Goal: Information Seeking & Learning: Learn about a topic

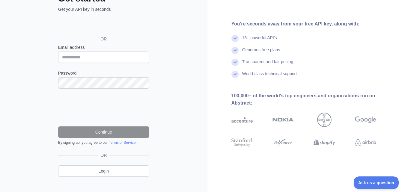
scroll to position [54, 0]
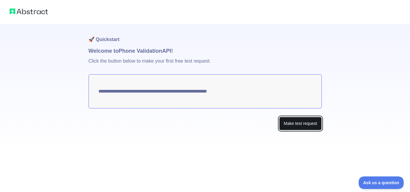
click at [289, 123] on button "Make test request" at bounding box center [300, 123] width 42 height 13
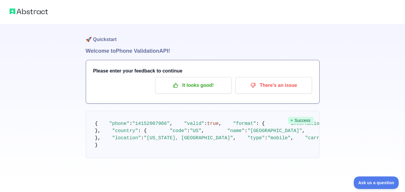
scroll to position [76, 0]
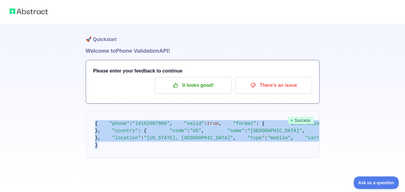
drag, startPoint x: 139, startPoint y: 157, endPoint x: 96, endPoint y: 47, distance: 118.1
click at [96, 111] on pre "{ "phone" : "[PHONE_NUMBER]" , "valid" : true , "format" : { "international" : …" at bounding box center [203, 134] width 234 height 47
copy code "{ "phone" : "[PHONE_NUMBER]" , "valid" : true , "format" : { "international" : …"
click at [222, 111] on pre "{ "phone" : "[PHONE_NUMBER]" , "valid" : true , "format" : { "international" : …" at bounding box center [203, 134] width 234 height 47
click at [159, 111] on pre "{ "phone" : "[PHONE_NUMBER]" , "valid" : true , "format" : { "international" : …" at bounding box center [203, 134] width 234 height 47
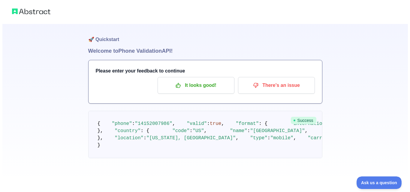
scroll to position [0, 0]
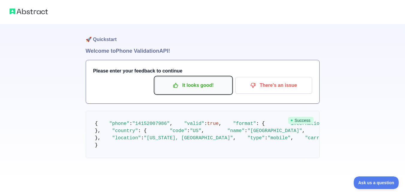
click at [202, 88] on p "It looks good!" at bounding box center [193, 85] width 68 height 10
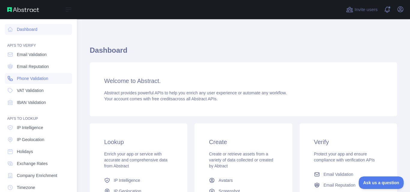
click at [39, 81] on span "Phone Validation" at bounding box center [32, 79] width 31 height 6
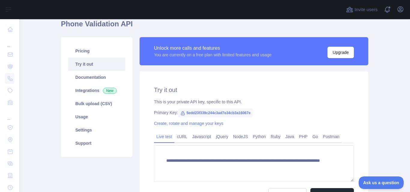
scroll to position [30, 0]
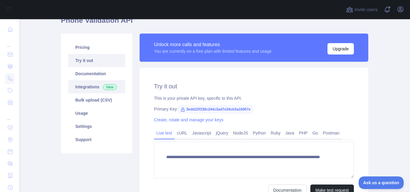
click at [95, 90] on link "Integrations New" at bounding box center [96, 86] width 57 height 13
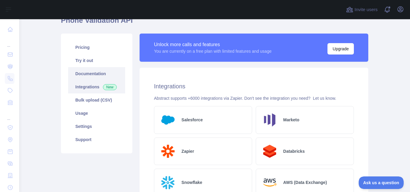
click at [94, 73] on link "Documentation" at bounding box center [96, 73] width 57 height 13
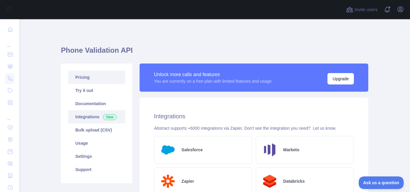
click at [80, 79] on link "Pricing" at bounding box center [96, 77] width 57 height 13
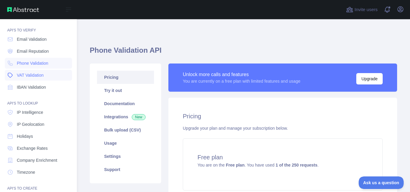
scroll to position [30, 0]
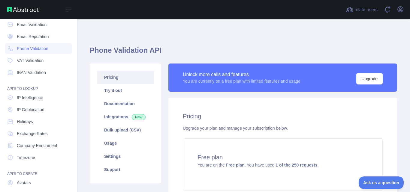
click at [42, 85] on div "API'S TO LOOKUP" at bounding box center [38, 85] width 67 height 12
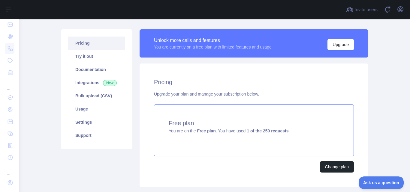
scroll to position [60, 0]
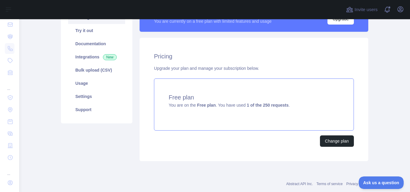
click at [277, 99] on h4 "Free plan" at bounding box center [253, 97] width 170 height 8
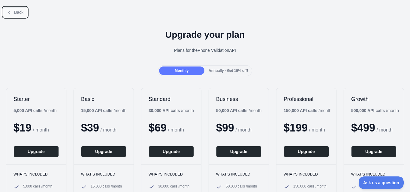
click at [7, 11] on icon at bounding box center [9, 12] width 5 height 5
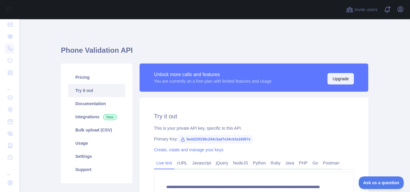
click at [336, 77] on button "Upgrade" at bounding box center [340, 78] width 26 height 11
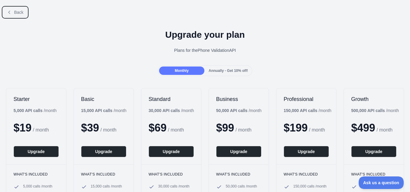
click at [13, 14] on button "Back" at bounding box center [15, 12] width 24 height 10
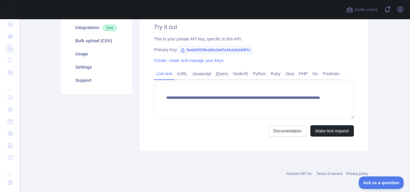
scroll to position [93, 0]
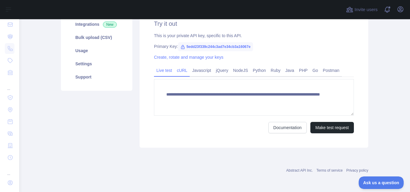
click at [180, 71] on link "cURL" at bounding box center [181, 71] width 15 height 10
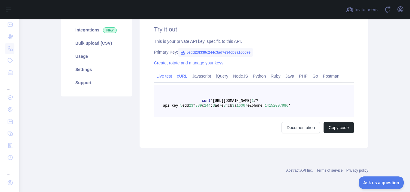
scroll to position [87, 0]
click at [165, 76] on link "Live test" at bounding box center [164, 76] width 20 height 10
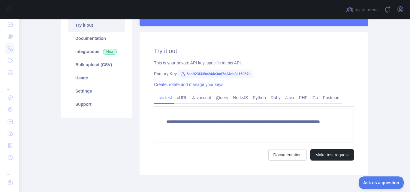
scroll to position [57, 0]
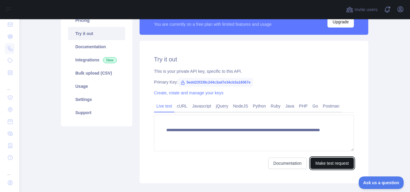
click at [334, 165] on button "Make test request" at bounding box center [331, 163] width 43 height 11
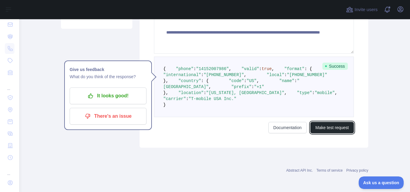
scroll to position [207, 0]
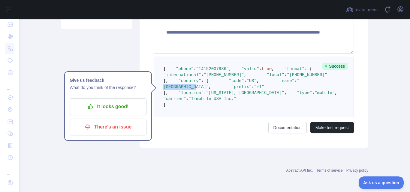
drag, startPoint x: 229, startPoint y: 71, endPoint x: 200, endPoint y: 70, distance: 29.4
click at [200, 79] on span ""[GEOGRAPHIC_DATA]"" at bounding box center [231, 84] width 136 height 11
click at [233, 78] on pre "{ "phone" : "[PHONE_NUMBER]" , "valid" : true , "format" : { "international" : …" at bounding box center [254, 87] width 200 height 61
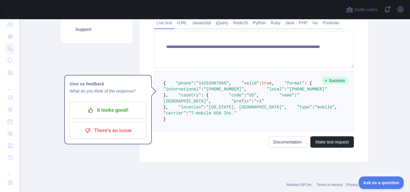
scroll to position [150, 0]
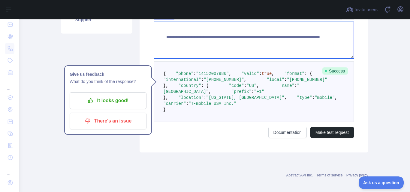
click at [231, 40] on textarea "**********" at bounding box center [254, 40] width 200 height 37
click at [299, 40] on textarea "**********" at bounding box center [254, 40] width 200 height 37
click at [300, 43] on textarea "**********" at bounding box center [254, 40] width 200 height 37
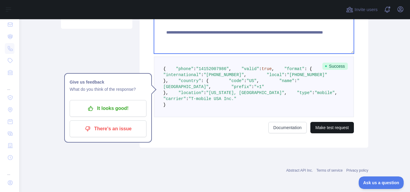
type textarea "**********"
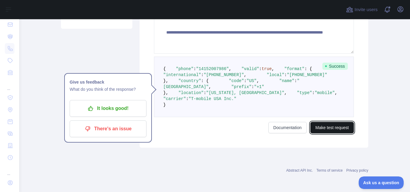
click at [324, 130] on button "Make test request" at bounding box center [331, 127] width 43 height 11
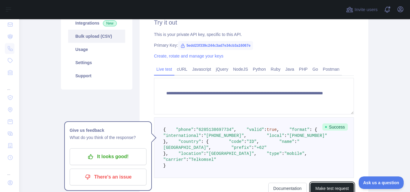
scroll to position [119, 0]
